Goal: Information Seeking & Learning: Learn about a topic

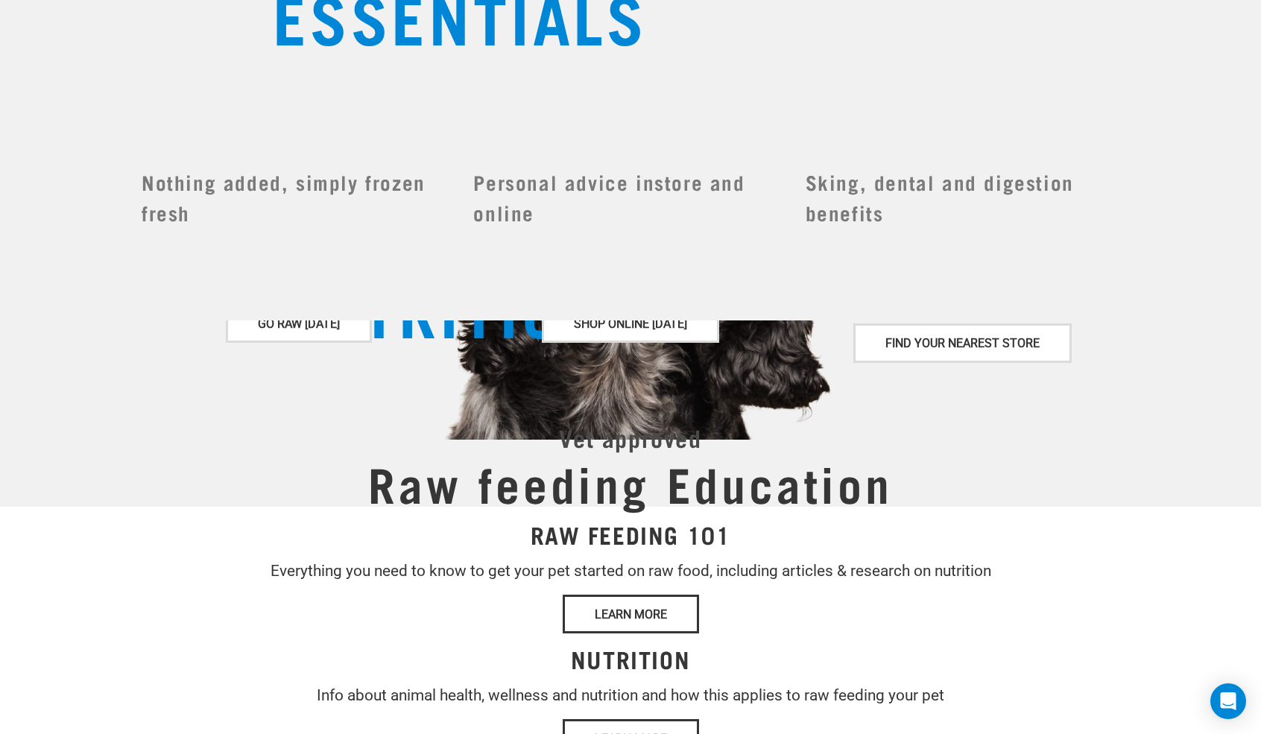
click at [948, 119] on div "Set Delivery Area North Island South Island" at bounding box center [988, 127] width 146 height 34
click at [949, 119] on div "Set Delivery Area North Island South Island" at bounding box center [988, 127] width 146 height 34
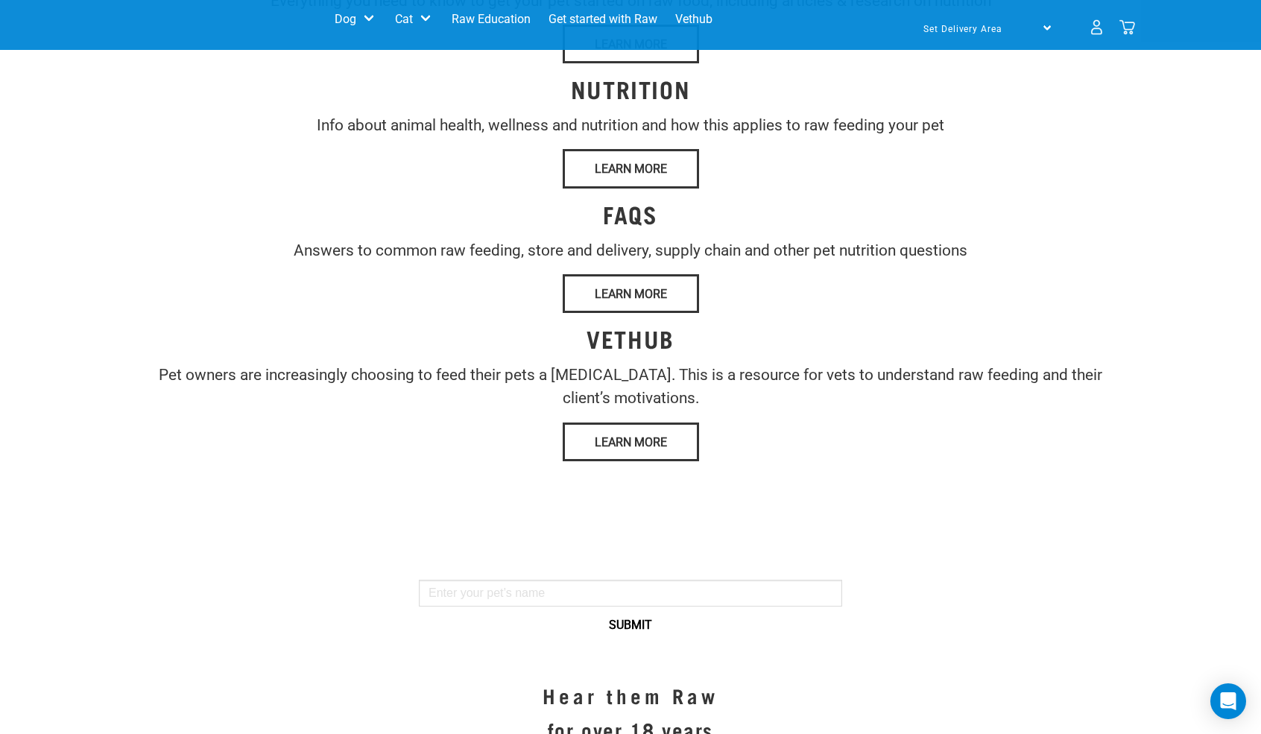
scroll to position [541, 0]
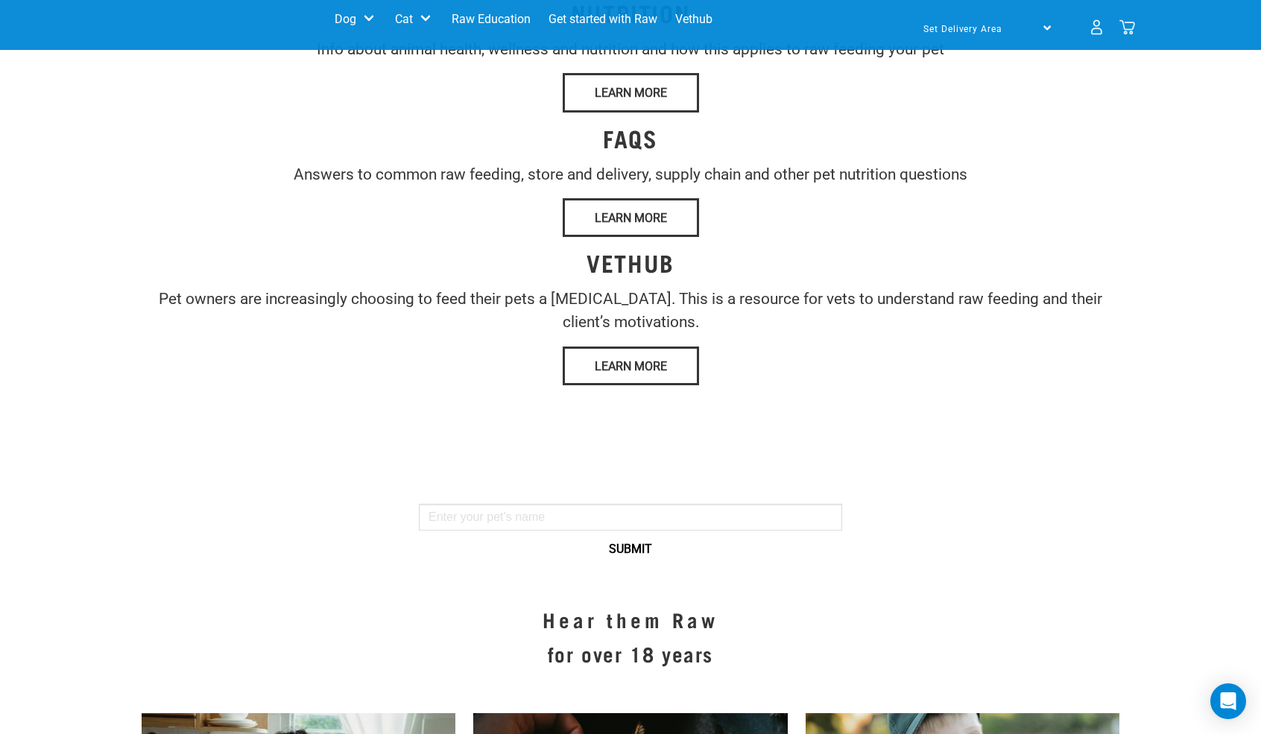
drag, startPoint x: 825, startPoint y: 129, endPoint x: 999, endPoint y: 280, distance: 229.9
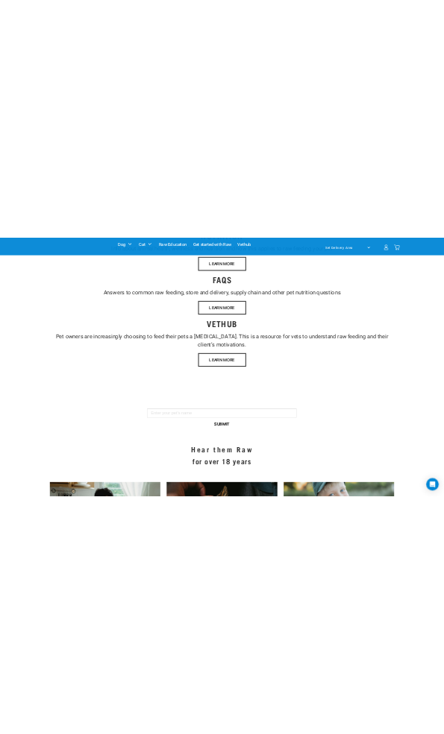
scroll to position [374, 0]
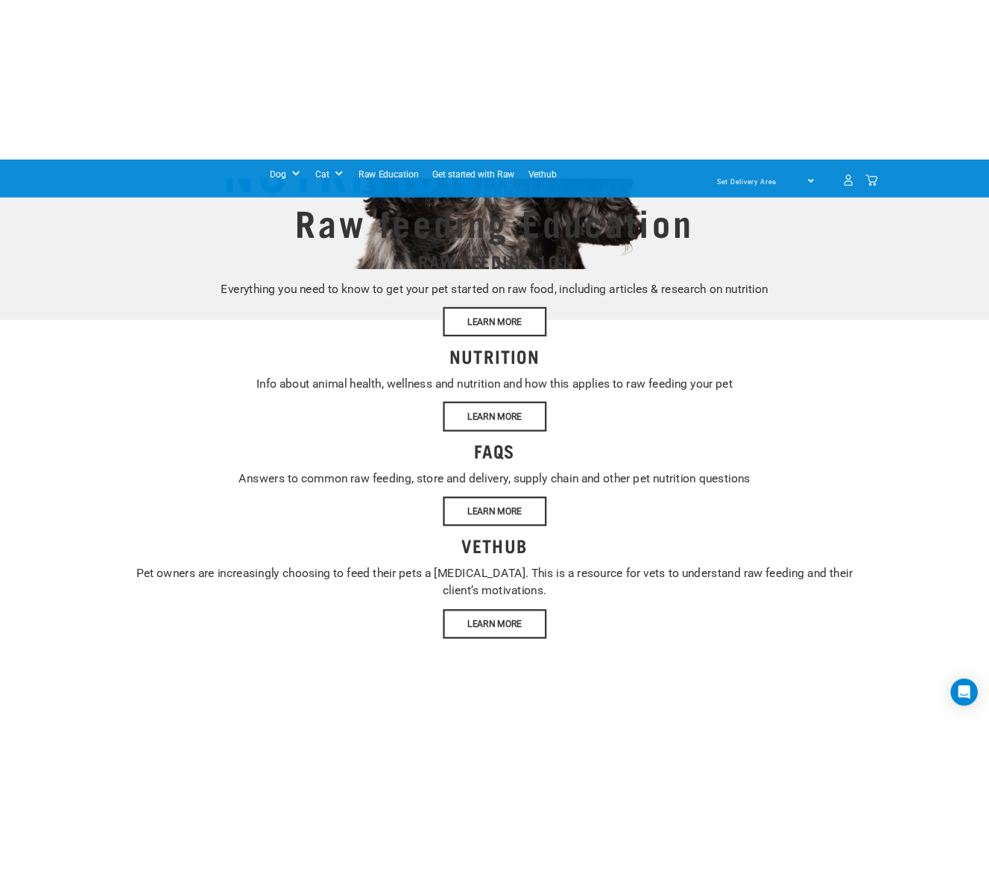
scroll to position [0, 0]
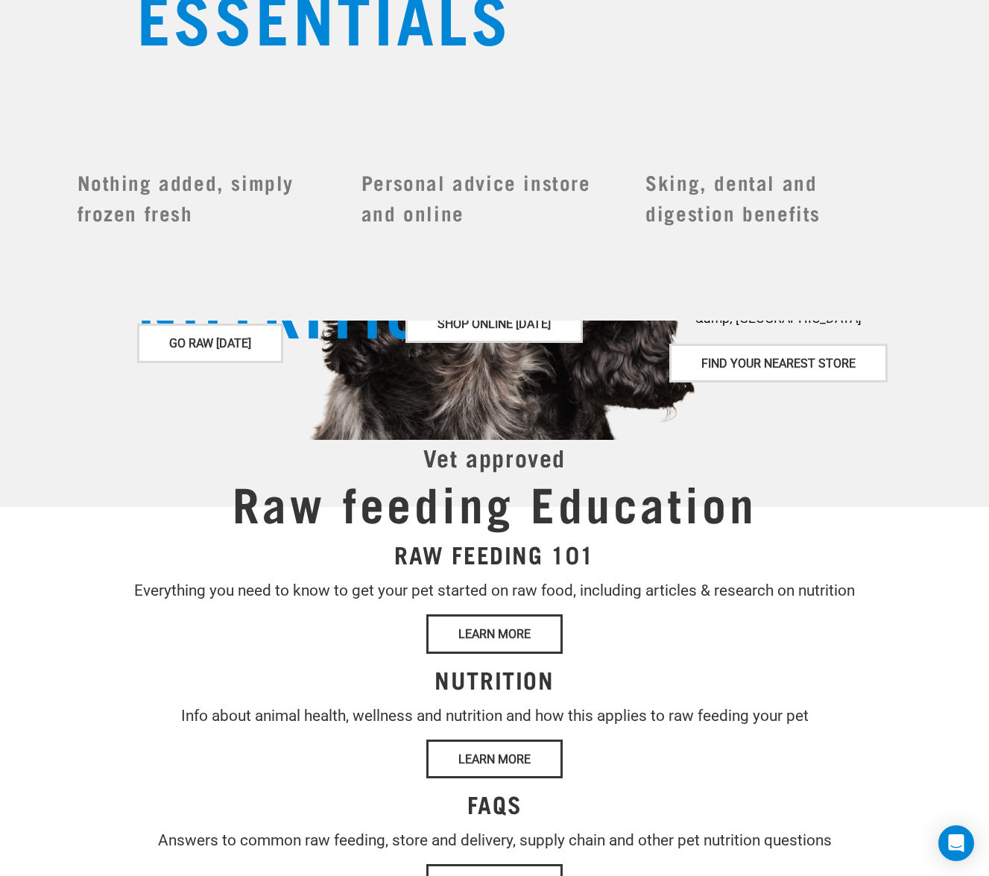
click at [614, 135] on div "Dog Shop All Dog Get Started Packs Wildly Good Meal Packs Shop By Category" at bounding box center [556, 126] width 734 height 45
click at [371, 130] on div "Dog Shop All Dog Get Started Packs Wildly Good Meal Packs Shop By Category" at bounding box center [556, 126] width 734 height 45
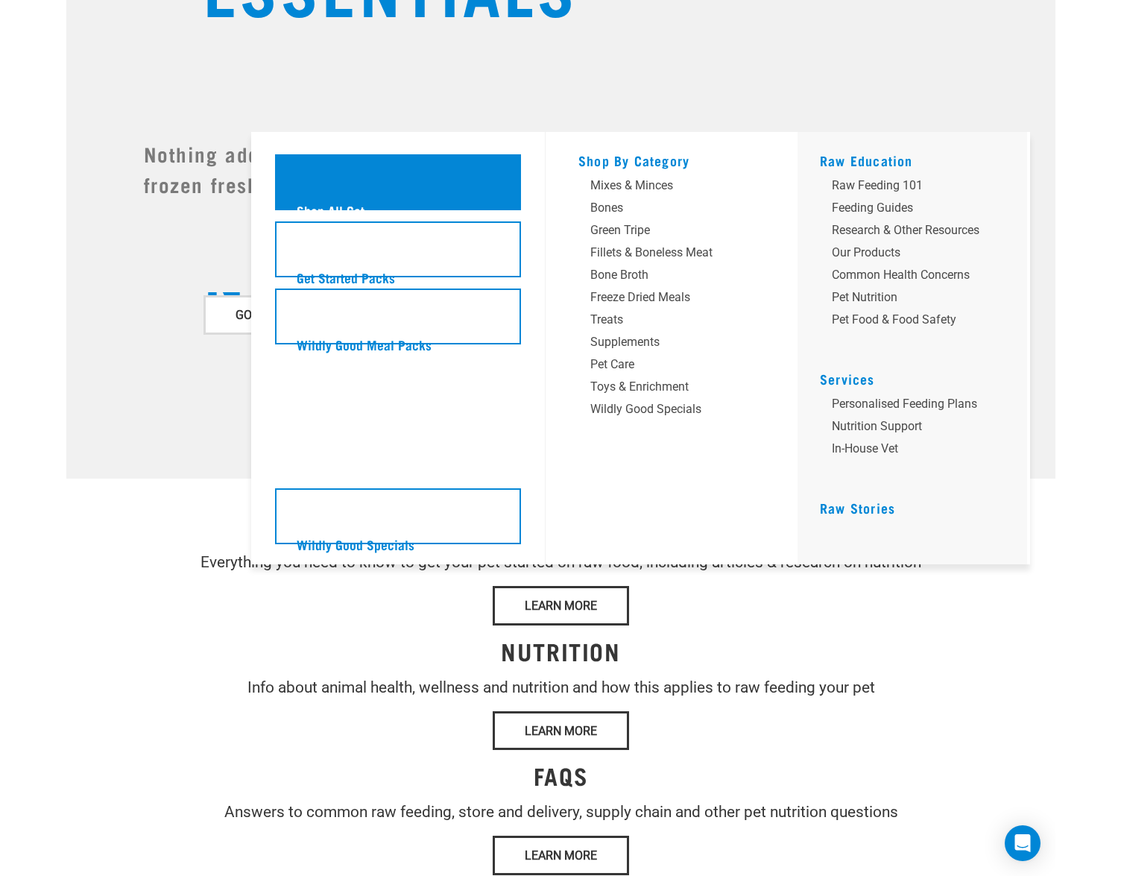
scroll to position [38, 0]
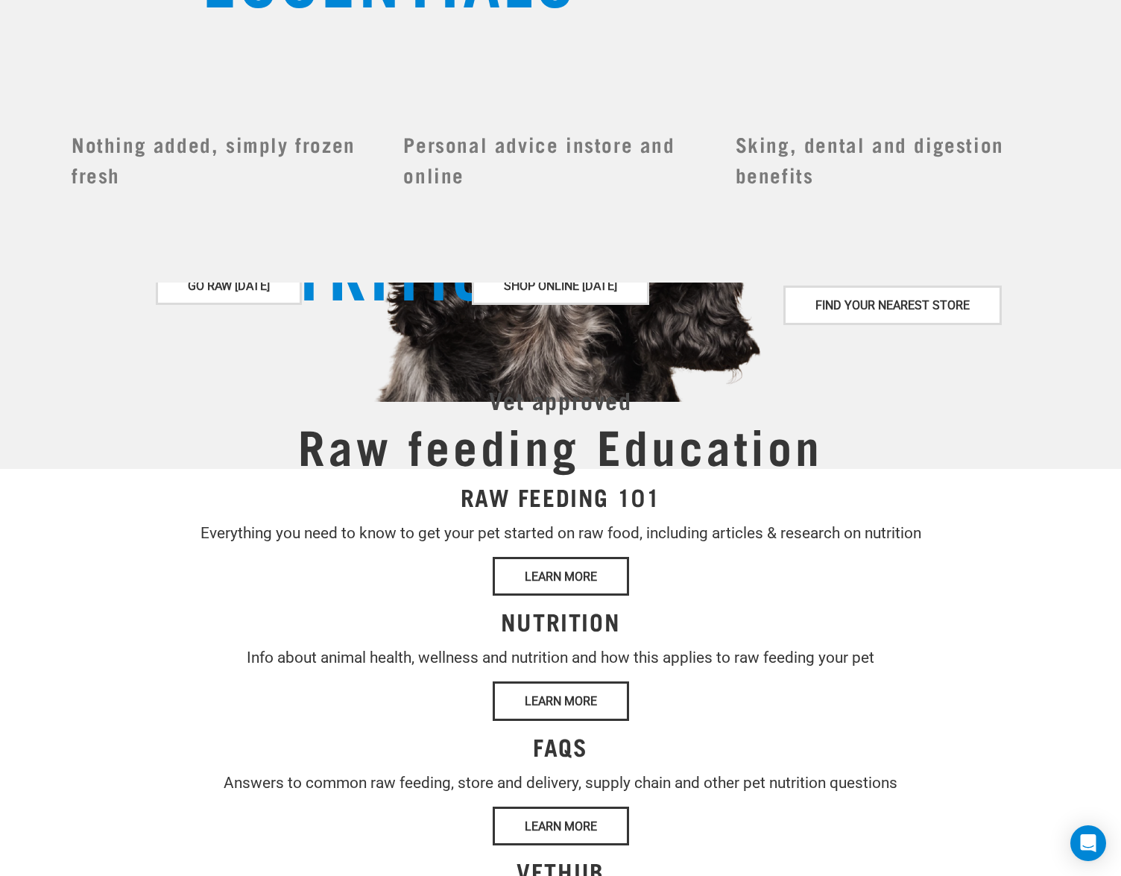
click at [26, 98] on div "Delivery Stores About Us Contact Dog" at bounding box center [560, 59] width 1121 height 105
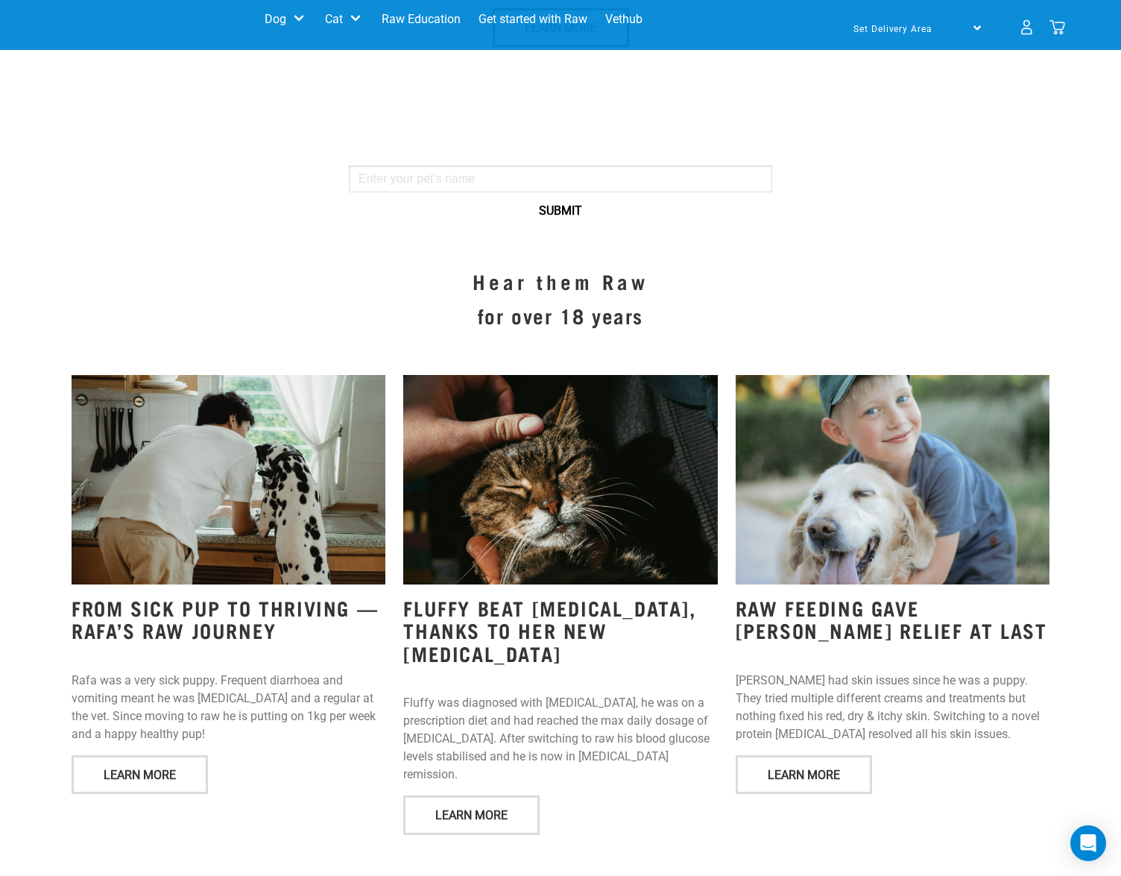
scroll to position [889, 0]
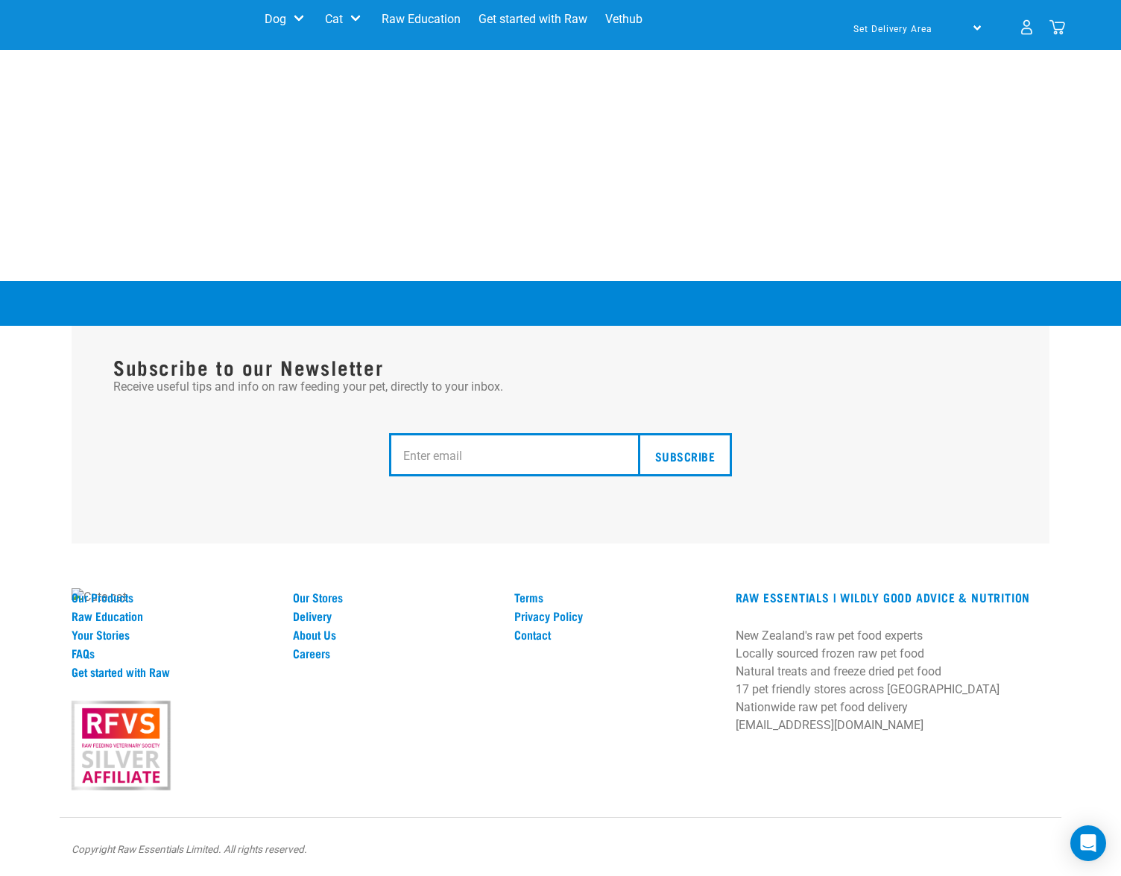
scroll to position [2707, 0]
click at [655, 547] on div "Subscribe to our Newsletter Receive useful tips and info on raw feeding your pe…" at bounding box center [560, 578] width 1121 height 595
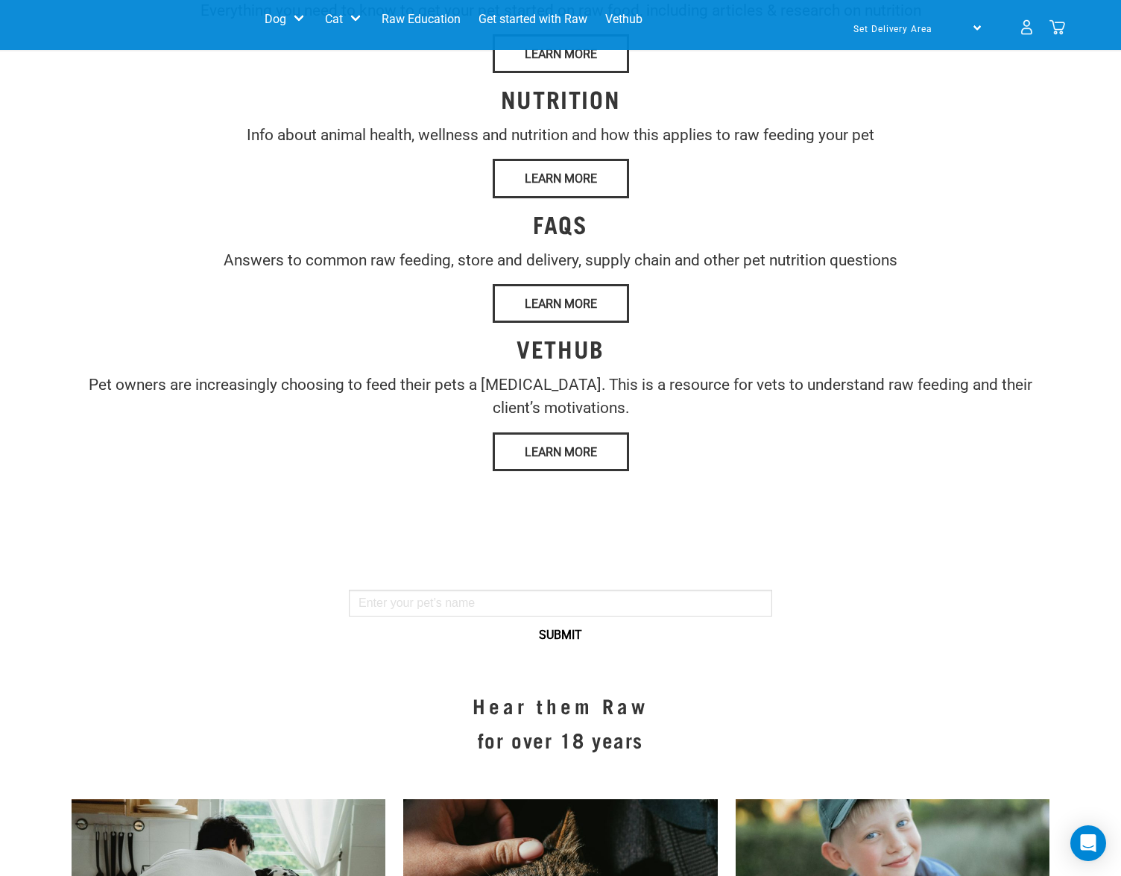
scroll to position [0, 0]
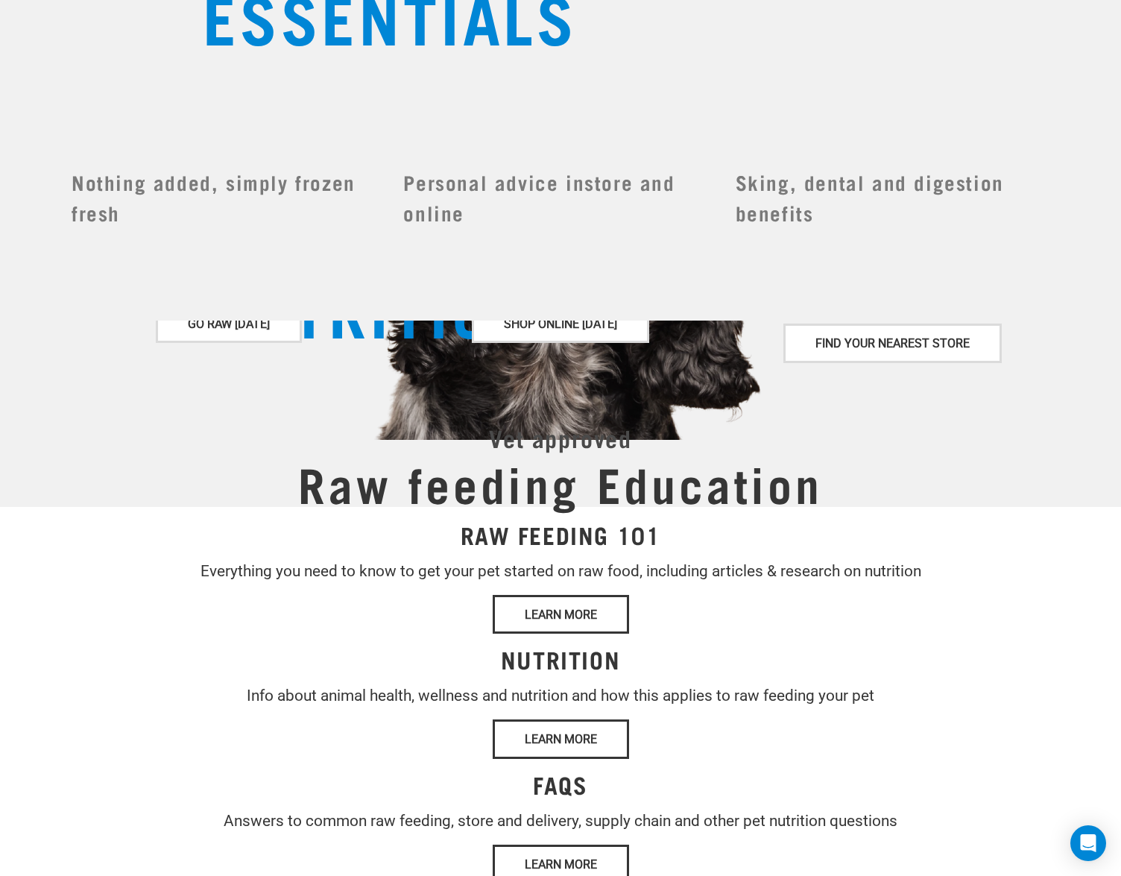
click at [517, 118] on div "Dog Shop All Dog Get Started Packs Wildly Good Meal Packs" at bounding box center [546, 119] width 581 height 30
